Goal: Task Accomplishment & Management: Use online tool/utility

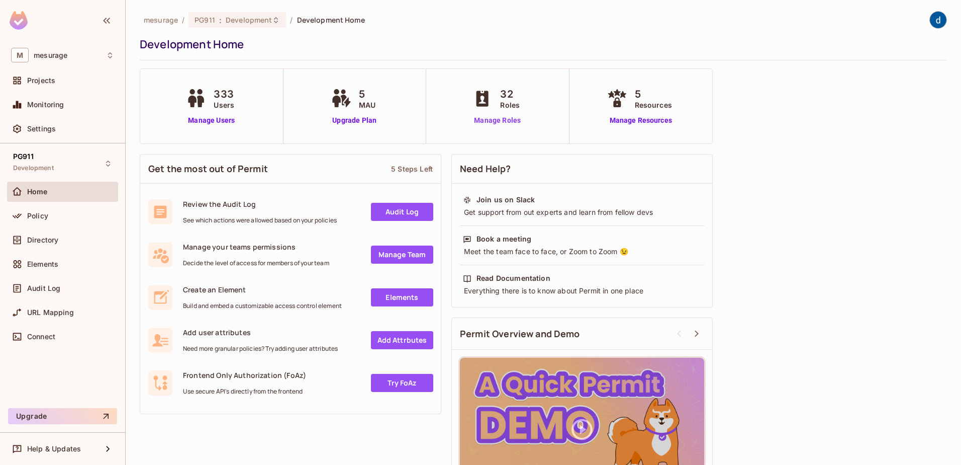
click at [494, 115] on link "Manage Roles" at bounding box center [497, 120] width 55 height 11
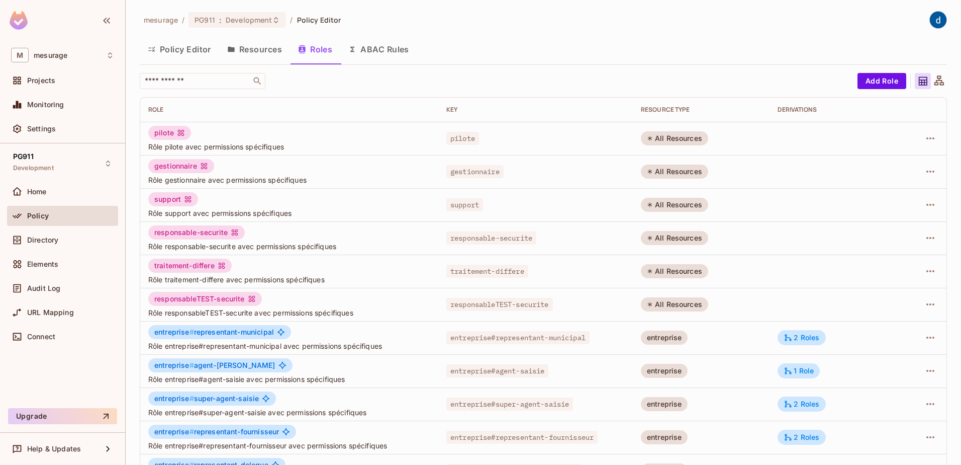
click at [200, 51] on button "Policy Editor" at bounding box center [179, 49] width 79 height 25
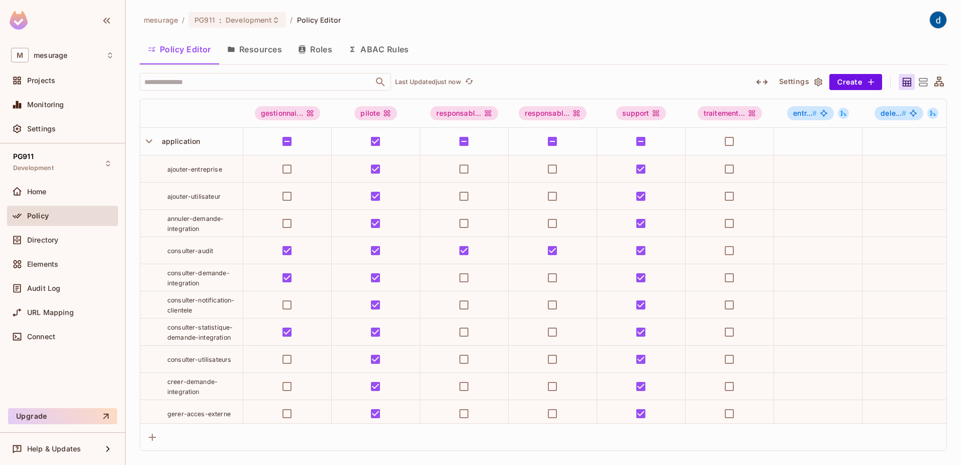
drag, startPoint x: 148, startPoint y: 145, endPoint x: 143, endPoint y: 155, distance: 11.7
click at [148, 145] on icon "button" at bounding box center [149, 141] width 14 height 14
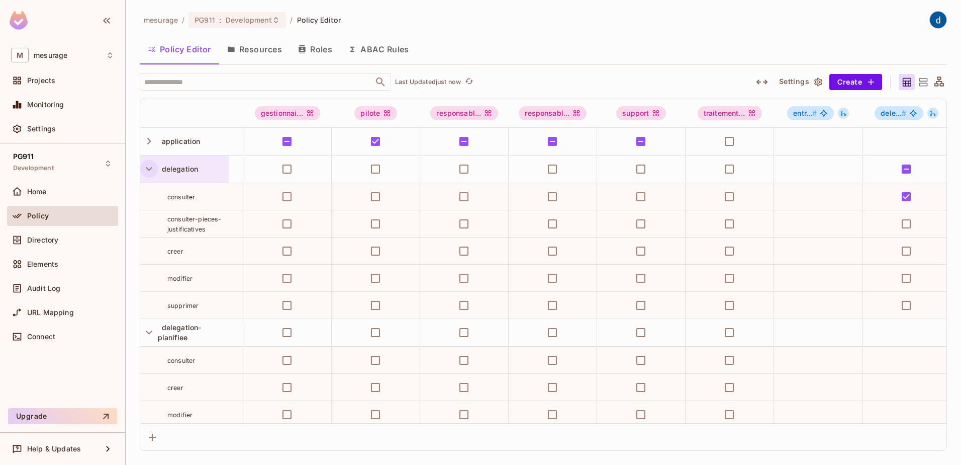
click at [148, 171] on icon "button" at bounding box center [149, 169] width 14 height 14
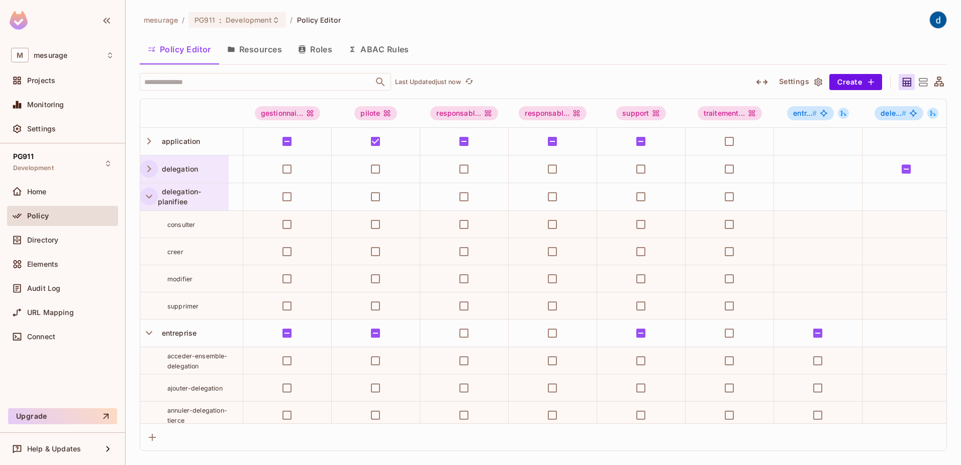
click at [147, 196] on icon "button" at bounding box center [149, 197] width 7 height 4
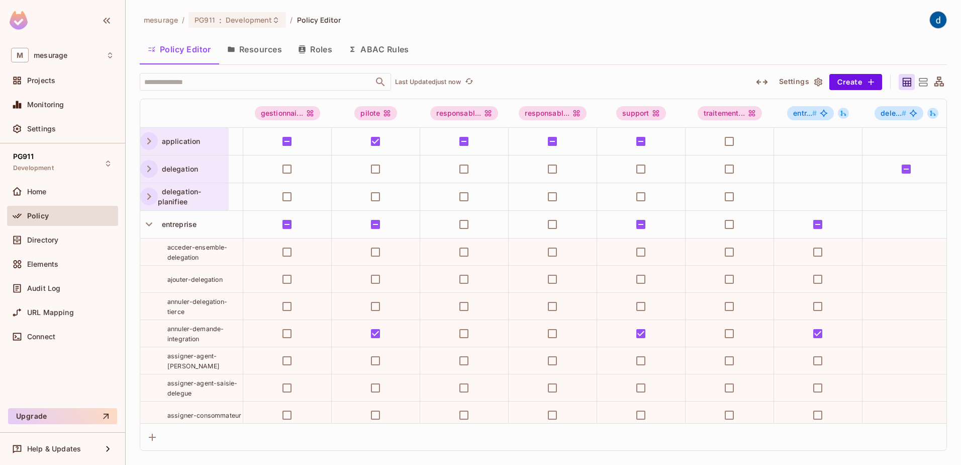
click at [152, 143] on icon "button" at bounding box center [149, 141] width 14 height 14
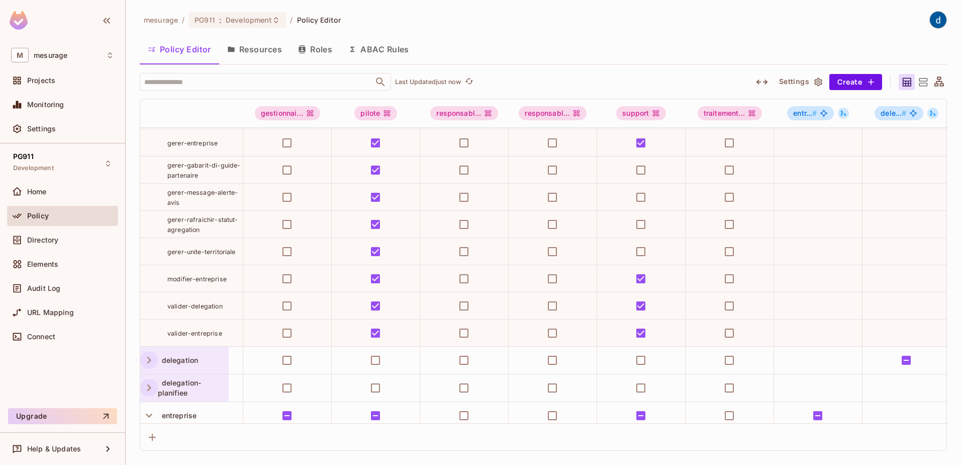
scroll to position [402, 0]
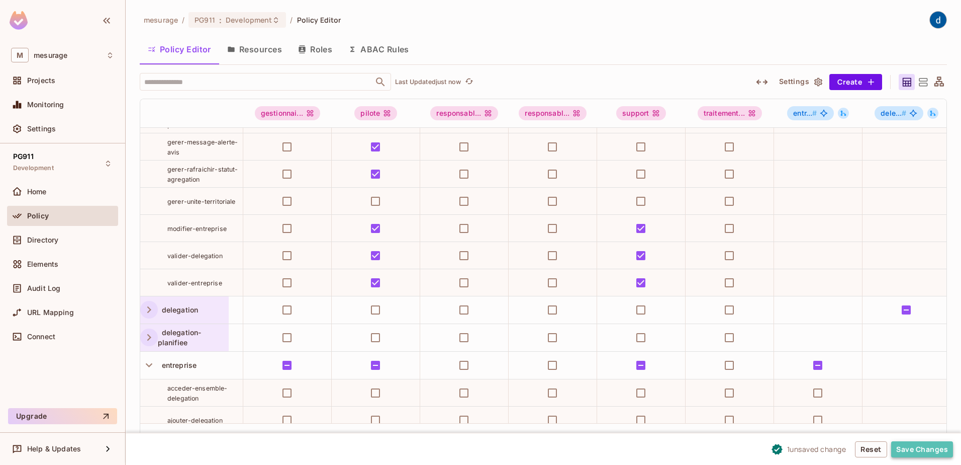
click at [924, 451] on button "Save Changes" at bounding box center [922, 449] width 62 height 16
